Goal: Information Seeking & Learning: Learn about a topic

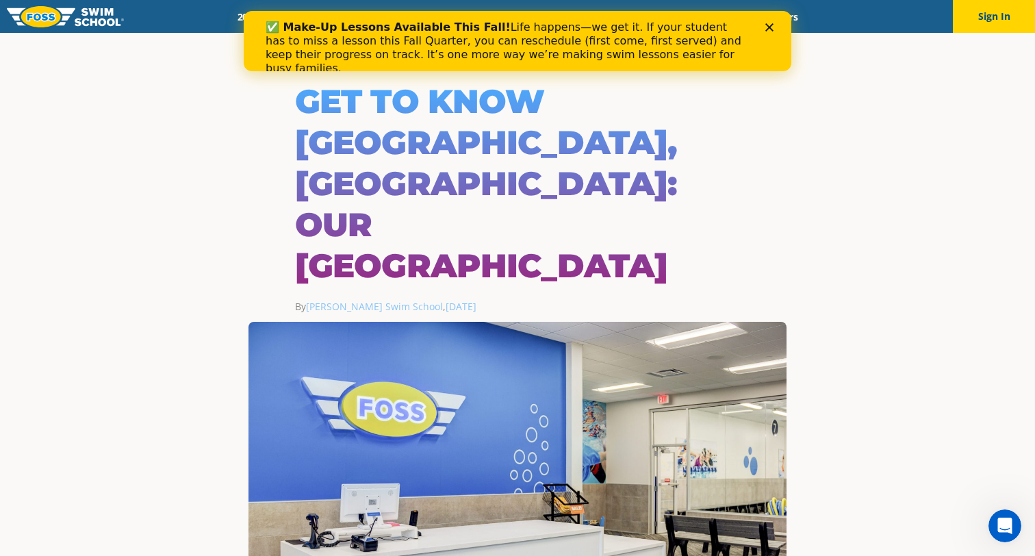
click at [771, 24] on icon "Close" at bounding box center [769, 27] width 8 height 8
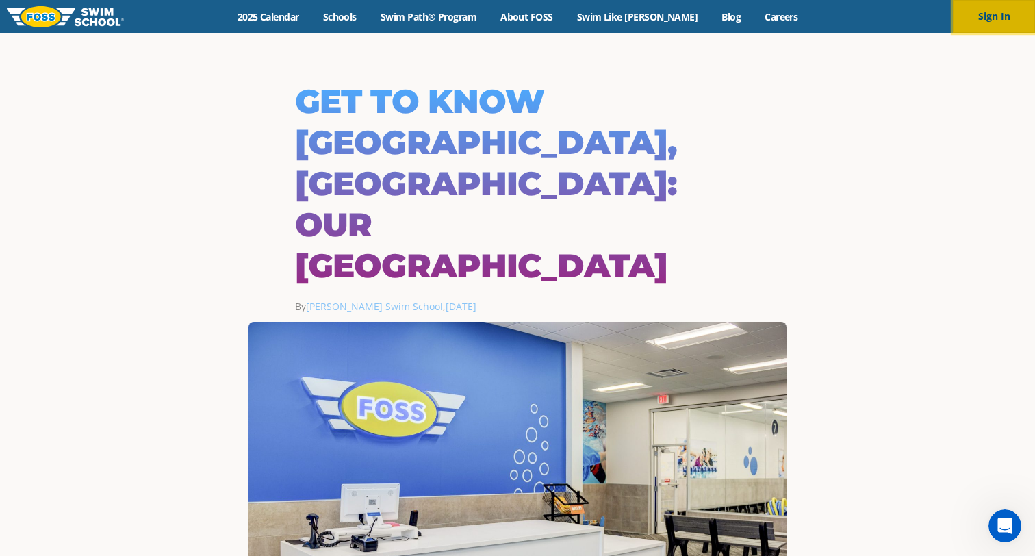
click at [993, 23] on button "Sign In" at bounding box center [994, 16] width 82 height 33
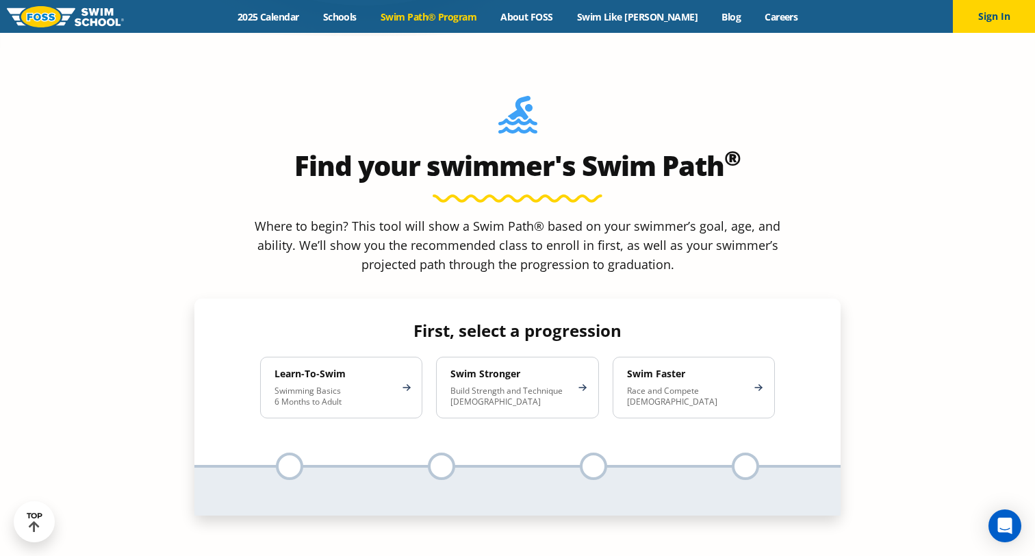
scroll to position [1226, 0]
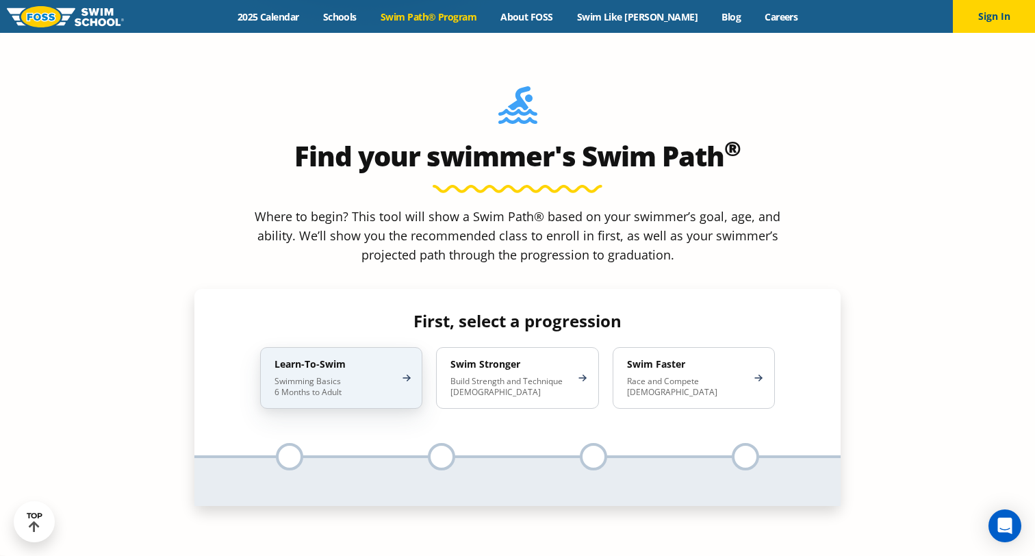
click at [381, 376] on p "Swimming Basics 6 Months to Adult" at bounding box center [335, 387] width 120 height 22
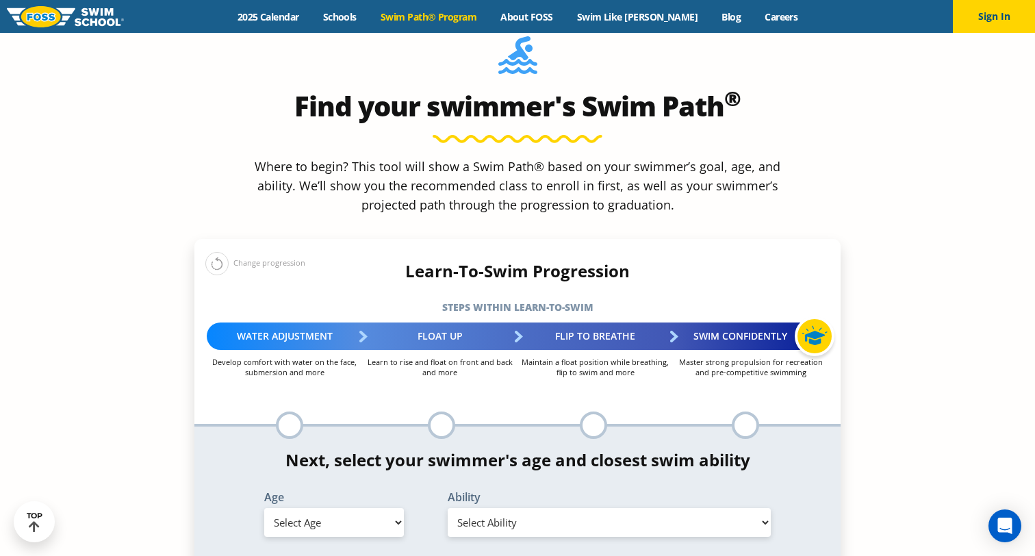
scroll to position [1291, 0]
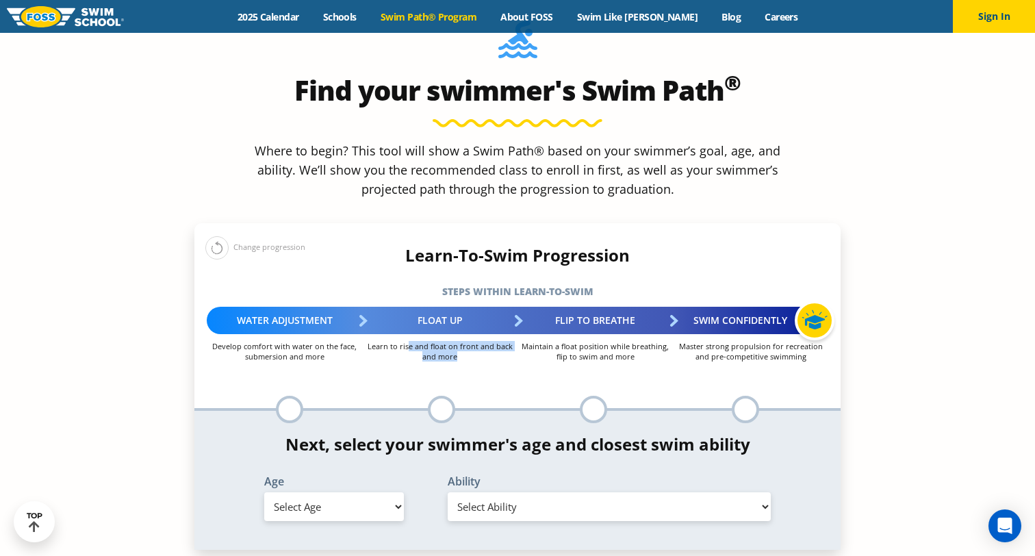
drag, startPoint x: 409, startPoint y: 239, endPoint x: 471, endPoint y: 244, distance: 62.5
click at [471, 341] on p "Learn to rise and float on front and back and more" at bounding box center [439, 351] width 155 height 21
click at [489, 341] on p "Learn to rise and float on front and back and more" at bounding box center [439, 351] width 155 height 21
drag, startPoint x: 563, startPoint y: 237, endPoint x: 638, endPoint y: 248, distance: 75.4
click at [638, 341] on p "Maintain a float position while breathing, flip to swim and more" at bounding box center [595, 351] width 155 height 21
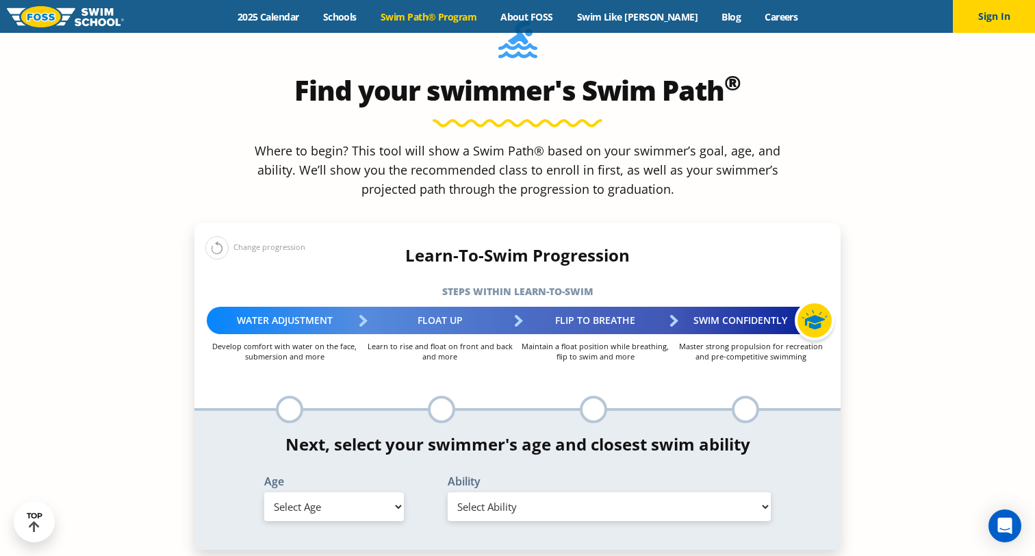
click at [620, 341] on p "Maintain a float position while breathing, flip to swim and more" at bounding box center [595, 351] width 155 height 21
click at [600, 341] on p "Maintain a float position while breathing, flip to swim and more" at bounding box center [595, 351] width 155 height 21
click at [598, 396] on div at bounding box center [593, 409] width 27 height 27
click at [366, 492] on select "Select Age [DEMOGRAPHIC_DATA] months - 1 year 1 year 2 years 3 years 4 years 5 …" at bounding box center [334, 506] width 140 height 29
select select "5-years"
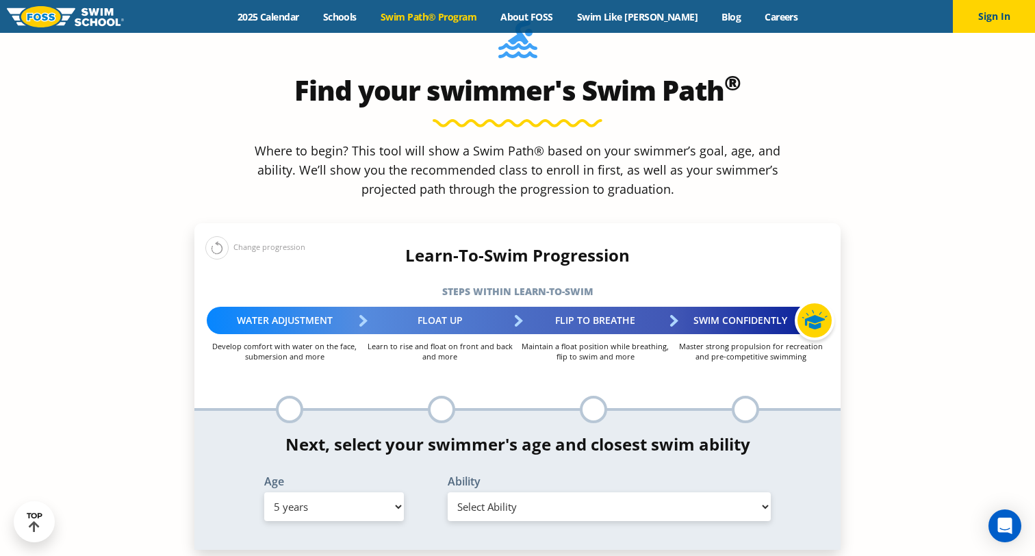
click at [479, 492] on select "Select Ability First in-water experience When in the water, reliant on a life j…" at bounding box center [609, 506] width 323 height 29
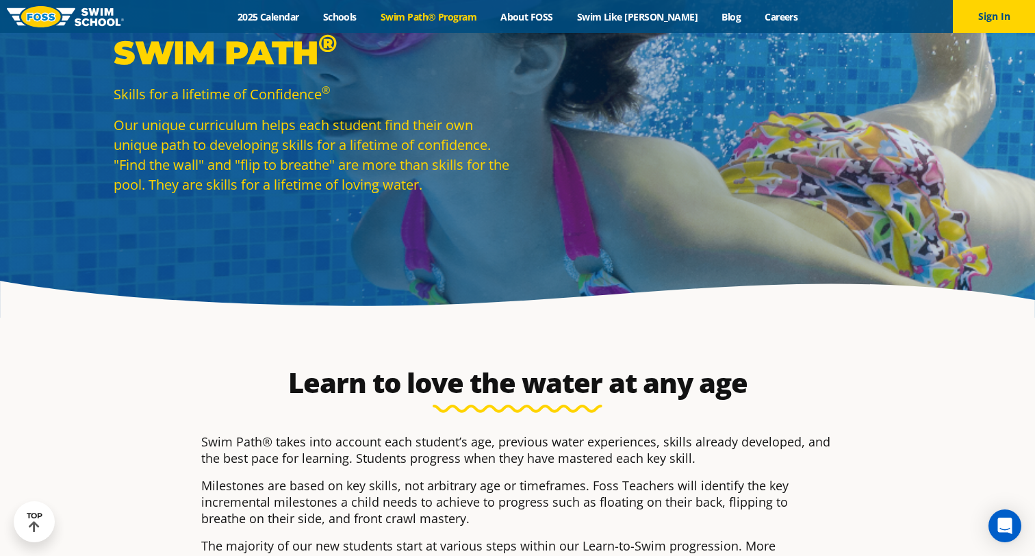
scroll to position [0, 0]
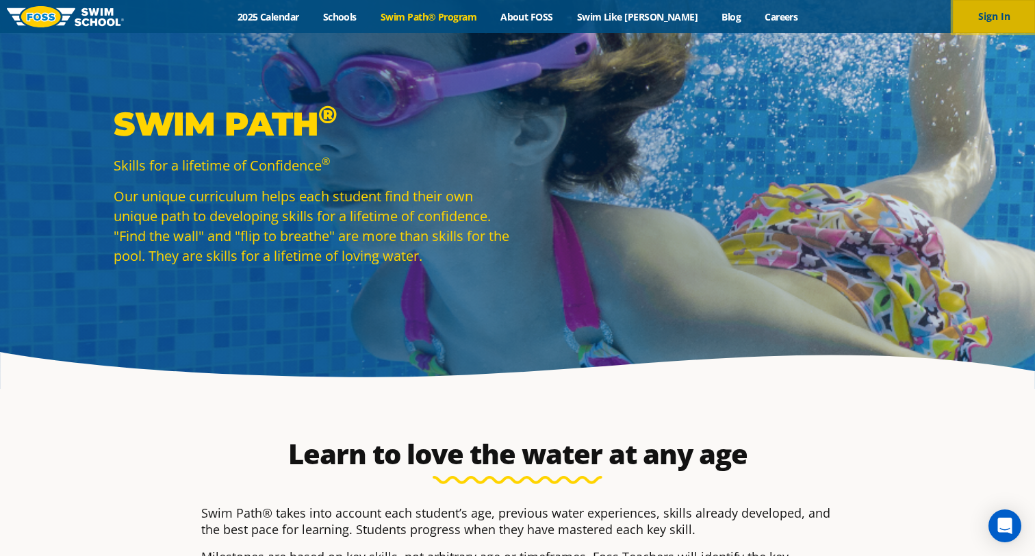
click at [992, 16] on button "Sign In" at bounding box center [994, 16] width 82 height 33
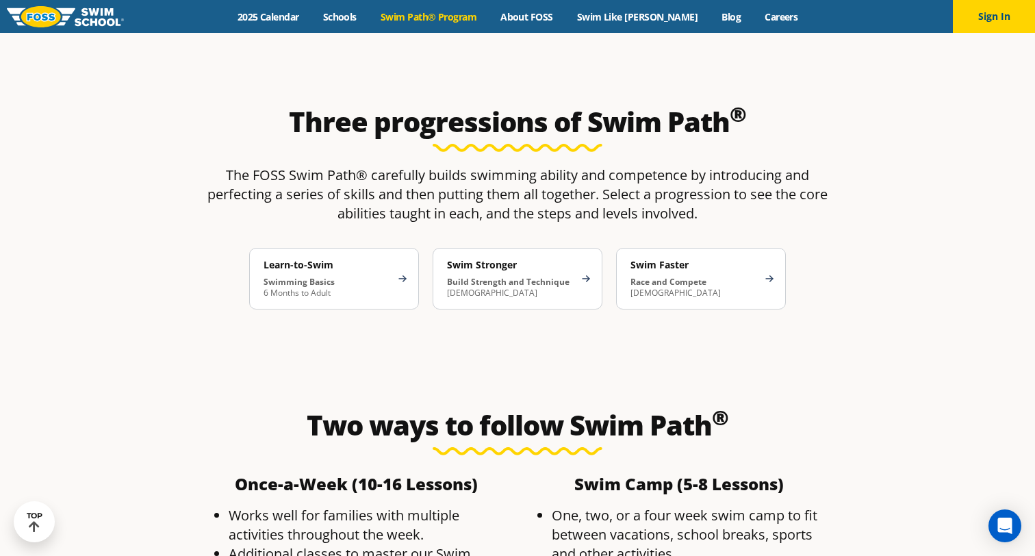
scroll to position [2191, 0]
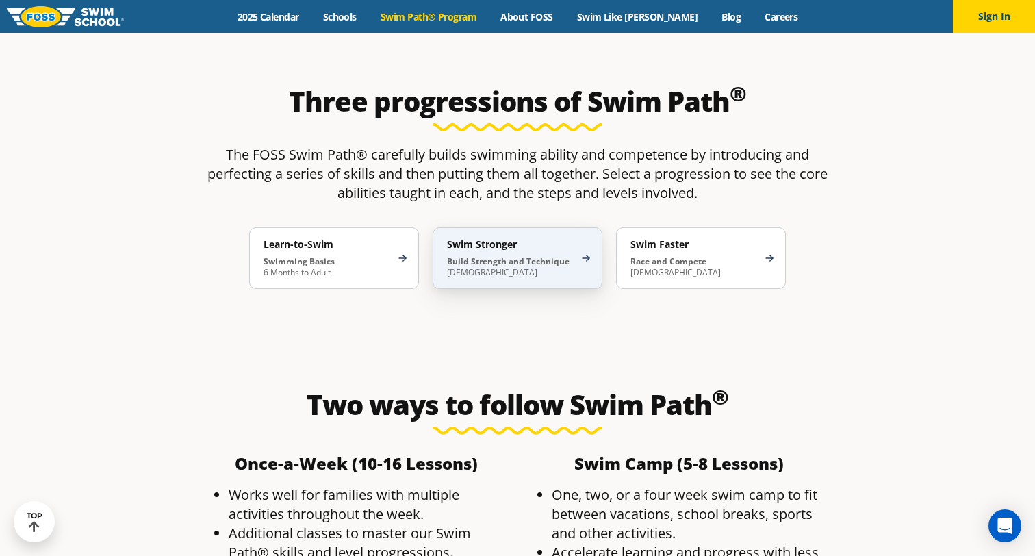
click at [590, 227] on div "Swim Stronger Build Strength and Technique 5-13 Years Old" at bounding box center [518, 258] width 170 height 62
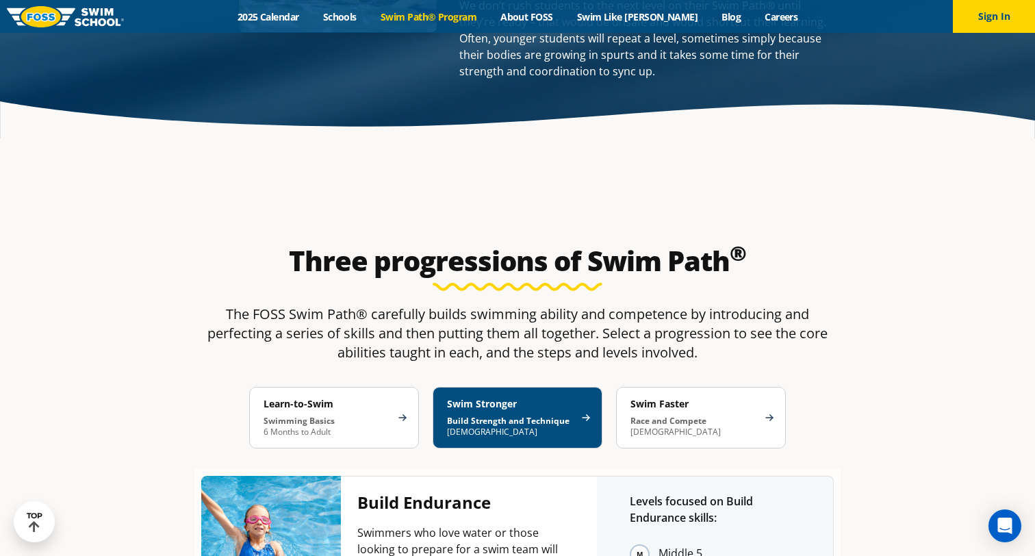
scroll to position [2032, 0]
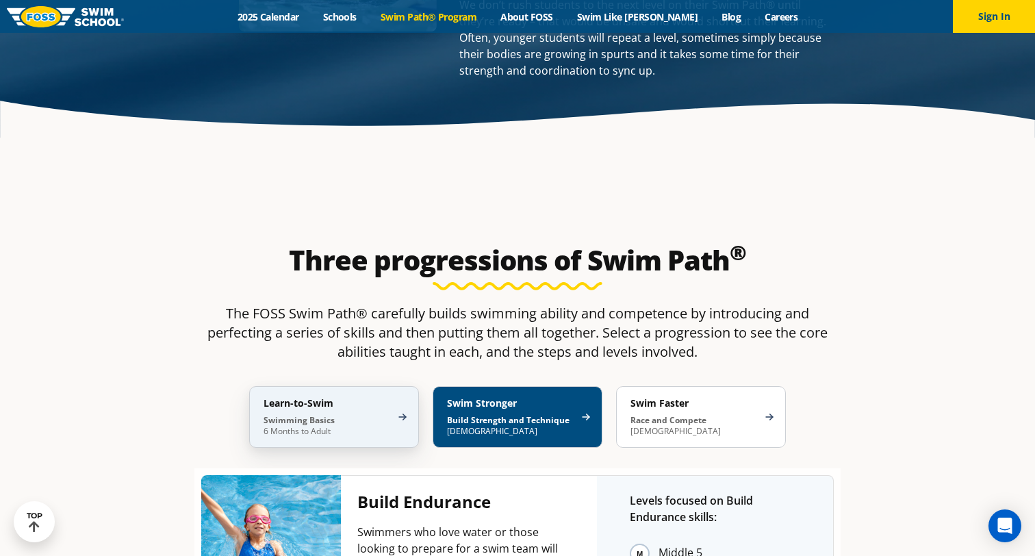
click at [344, 415] on p "Swimming Basics 6 Months to Adult" at bounding box center [327, 426] width 127 height 22
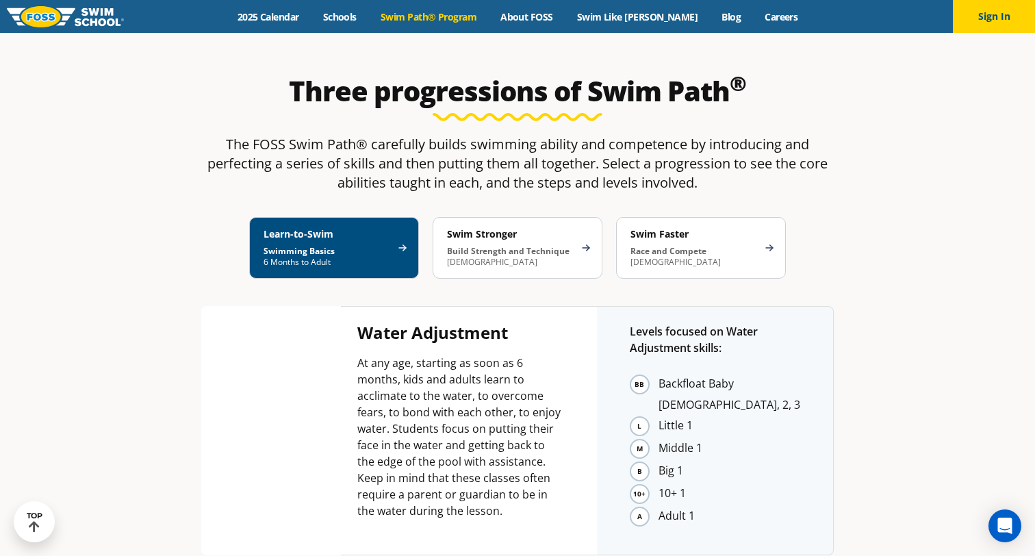
scroll to position [2208, 0]
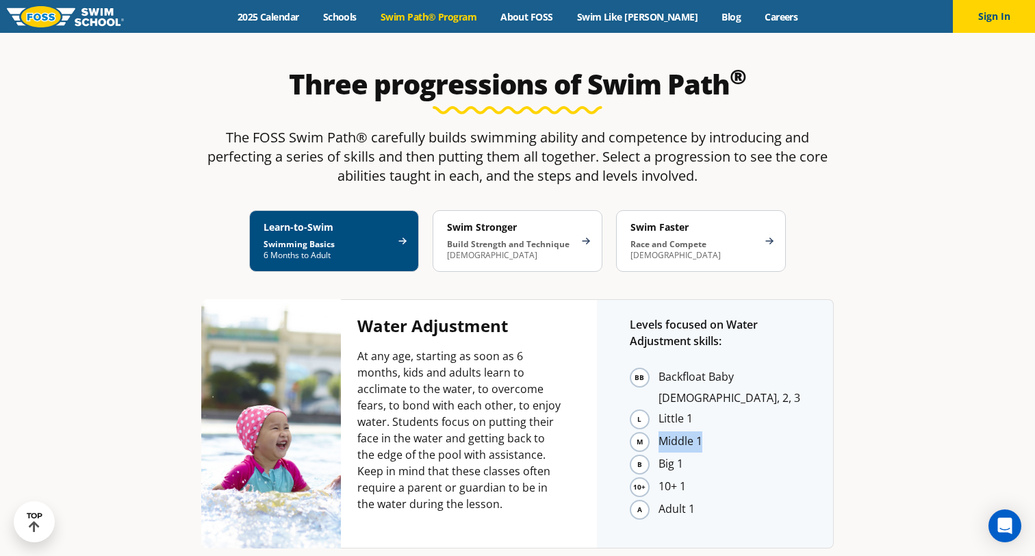
drag, startPoint x: 660, startPoint y: 311, endPoint x: 702, endPoint y: 310, distance: 41.8
click at [702, 431] on li "Middle 1" at bounding box center [730, 441] width 142 height 21
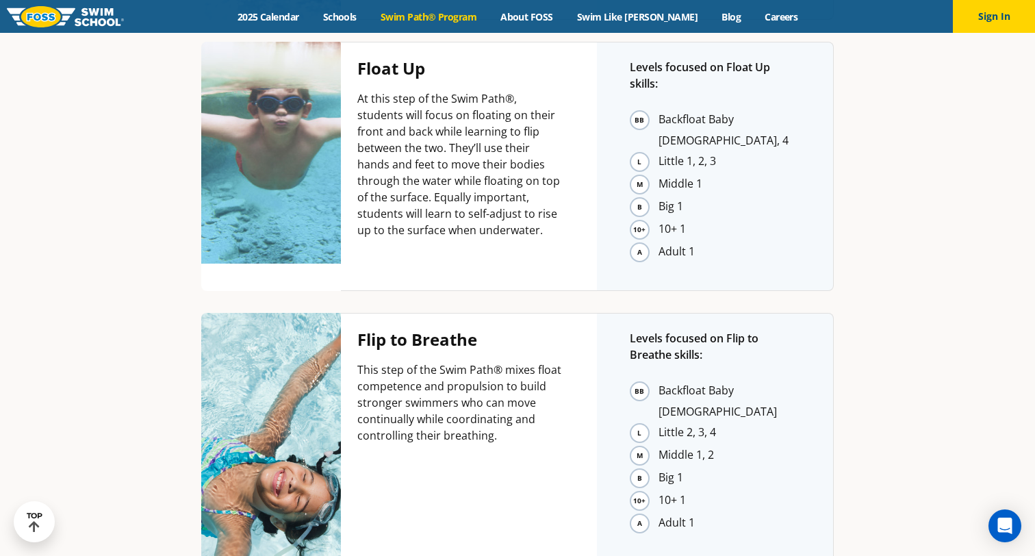
scroll to position [2725, 0]
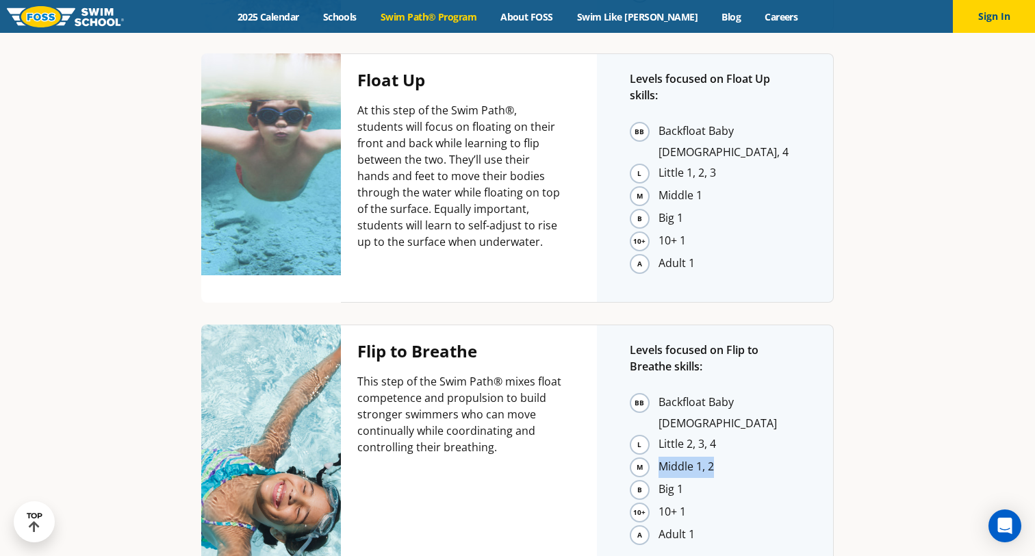
drag, startPoint x: 660, startPoint y: 299, endPoint x: 734, endPoint y: 302, distance: 74.0
click at [734, 457] on li "Middle 1, 2" at bounding box center [730, 467] width 142 height 21
click at [496, 373] on p "This step of the Swim Path® mixes float competence and propulsion to build stro…" at bounding box center [460, 414] width 207 height 82
drag, startPoint x: 378, startPoint y: 290, endPoint x: 512, endPoint y: 299, distance: 134.5
click at [512, 373] on p "This step of the Swim Path® mixes float competence and propulsion to build stro…" at bounding box center [460, 414] width 207 height 82
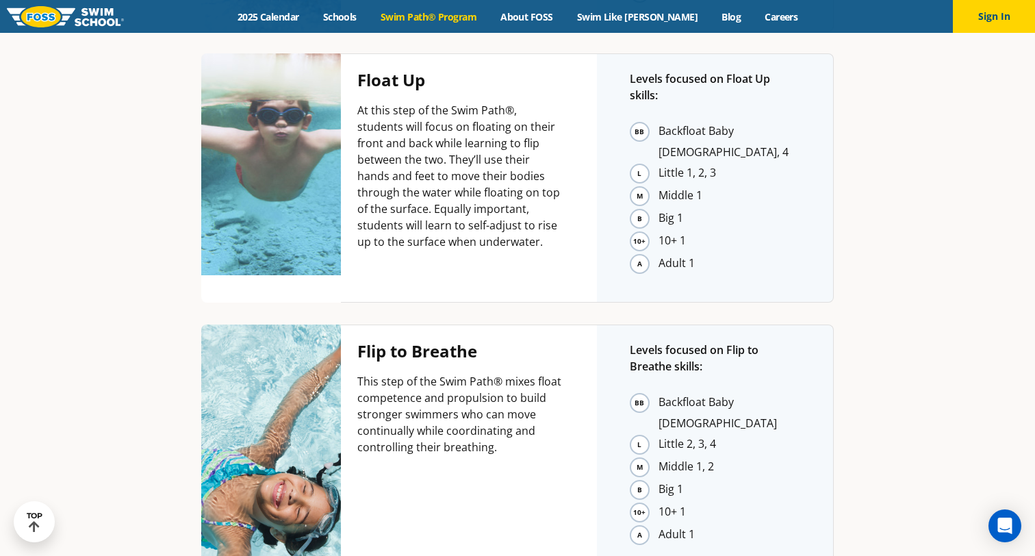
click at [490, 373] on p "This step of the Swim Path® mixes float competence and propulsion to build stro…" at bounding box center [460, 414] width 207 height 82
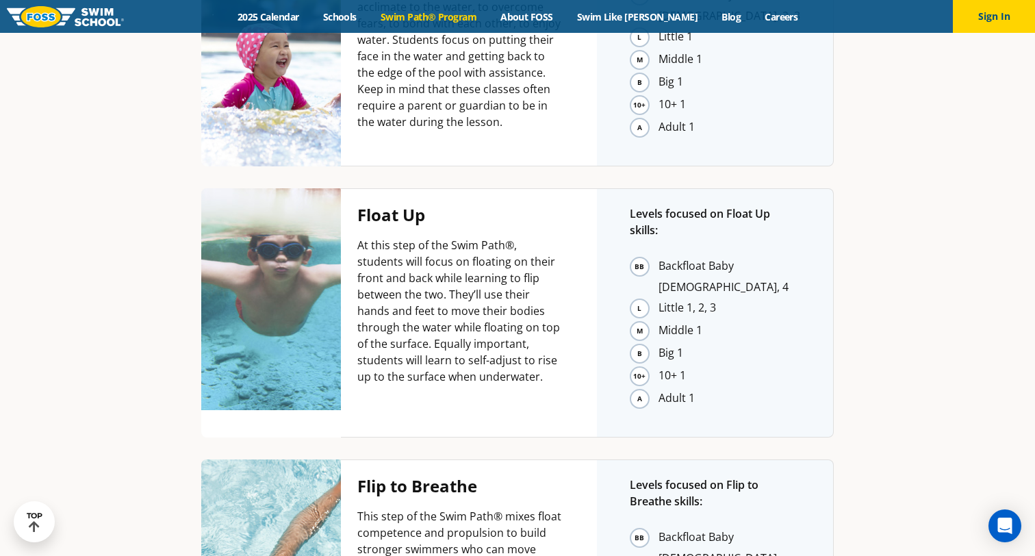
scroll to position [2557, 0]
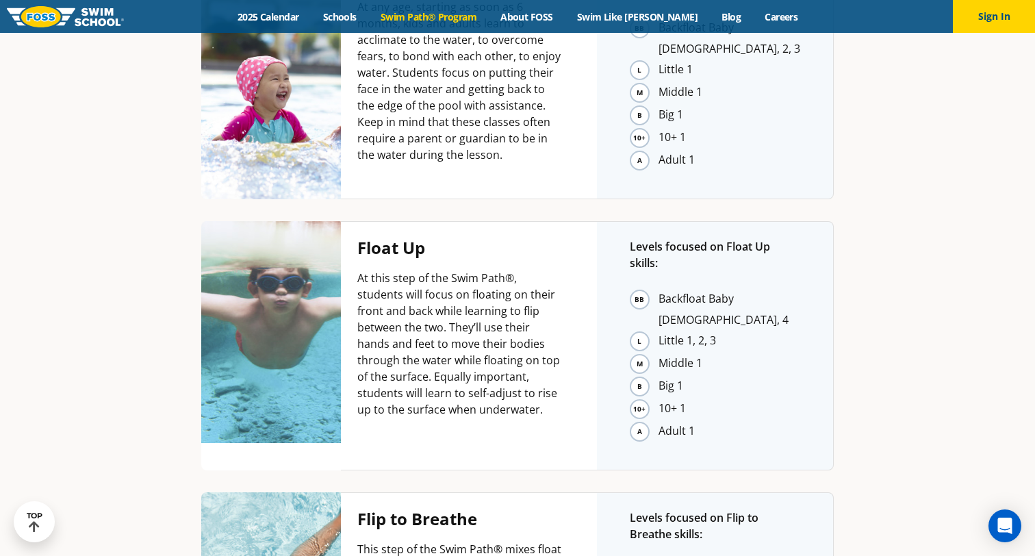
click at [112, 228] on section "Three progressions of Swim Path ® The FOSS Swim Path® carefully builds swimming…" at bounding box center [517, 420] width 1035 height 1498
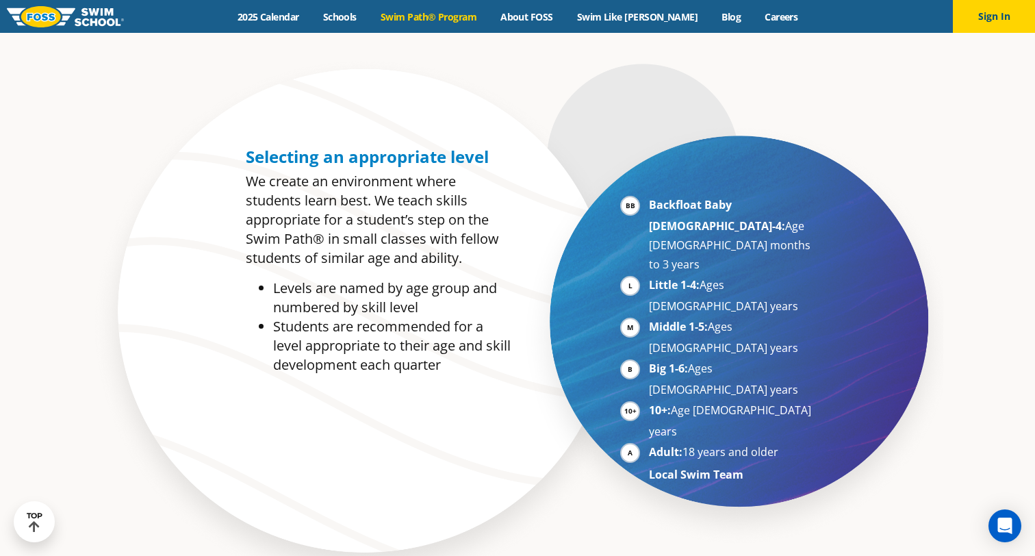
scroll to position [668, 0]
click at [45, 318] on section "Selecting an appropriate level We create an environment where students learn be…" at bounding box center [517, 325] width 1035 height 540
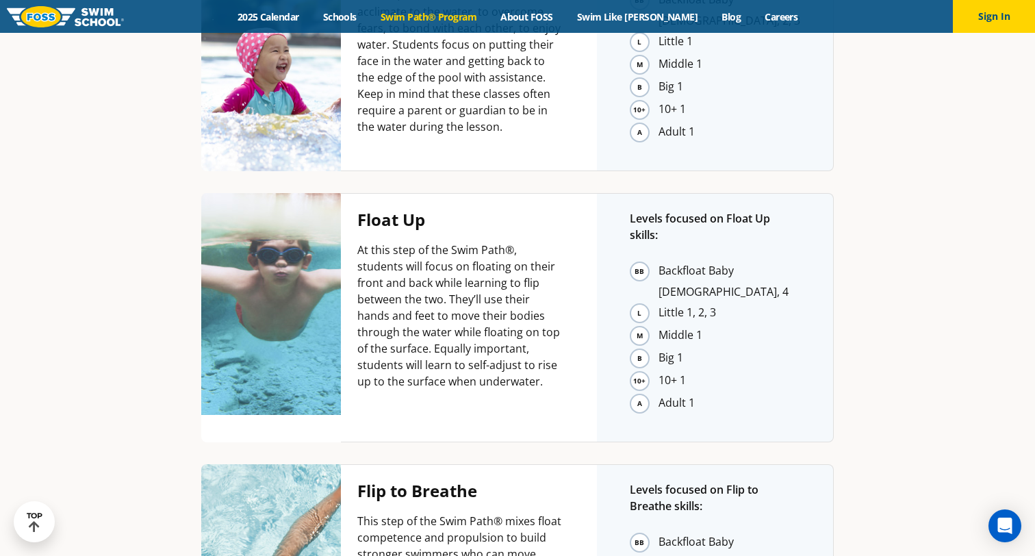
scroll to position [2581, 0]
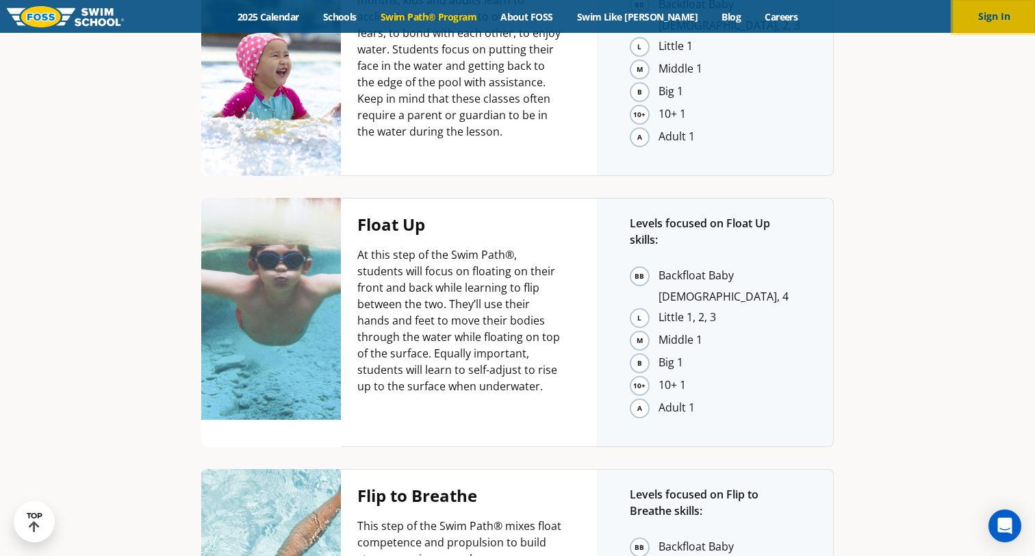
click at [1004, 16] on button "Sign In" at bounding box center [994, 16] width 82 height 33
